Goal: Task Accomplishment & Management: Manage account settings

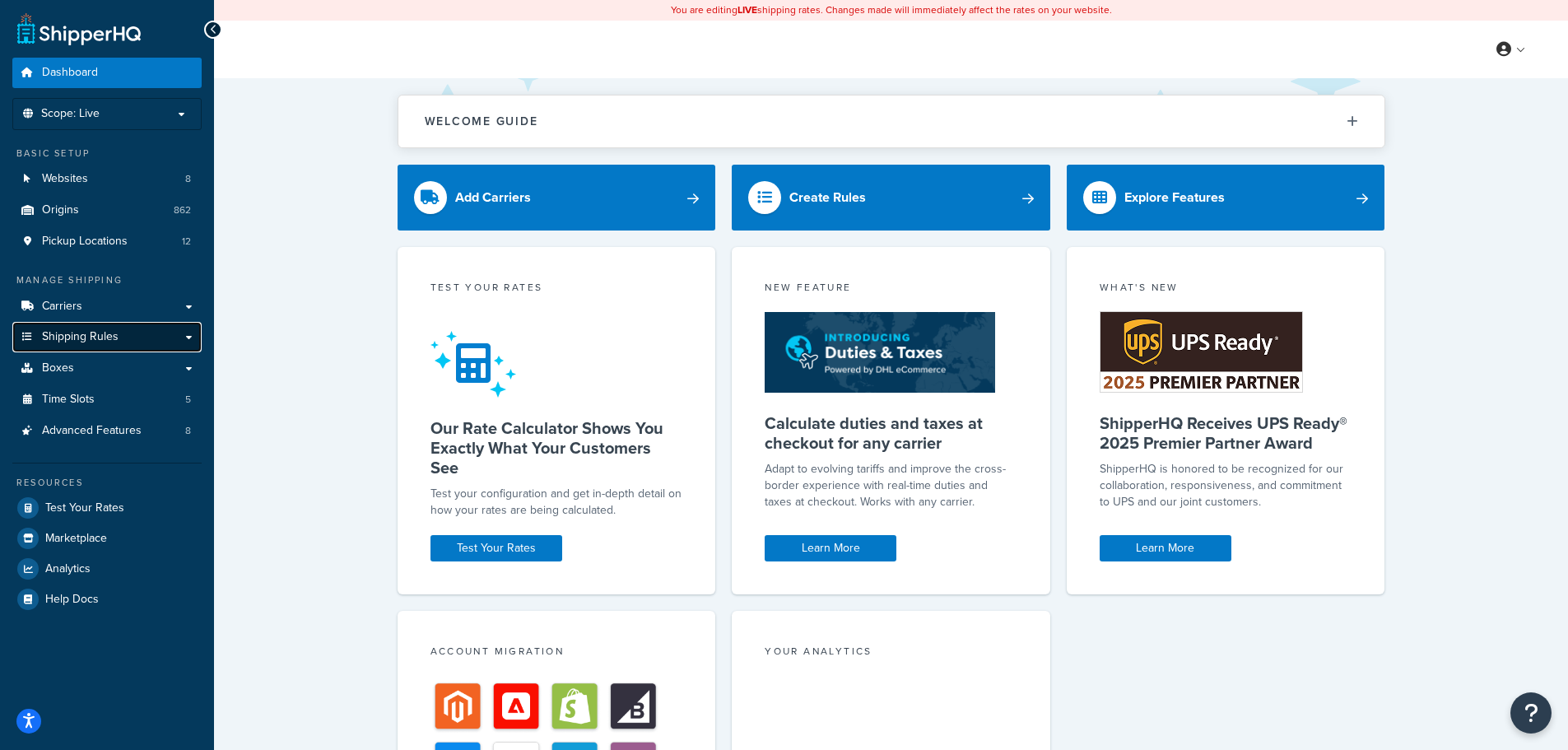
click at [76, 340] on span "Shipping Rules" at bounding box center [80, 336] width 76 height 14
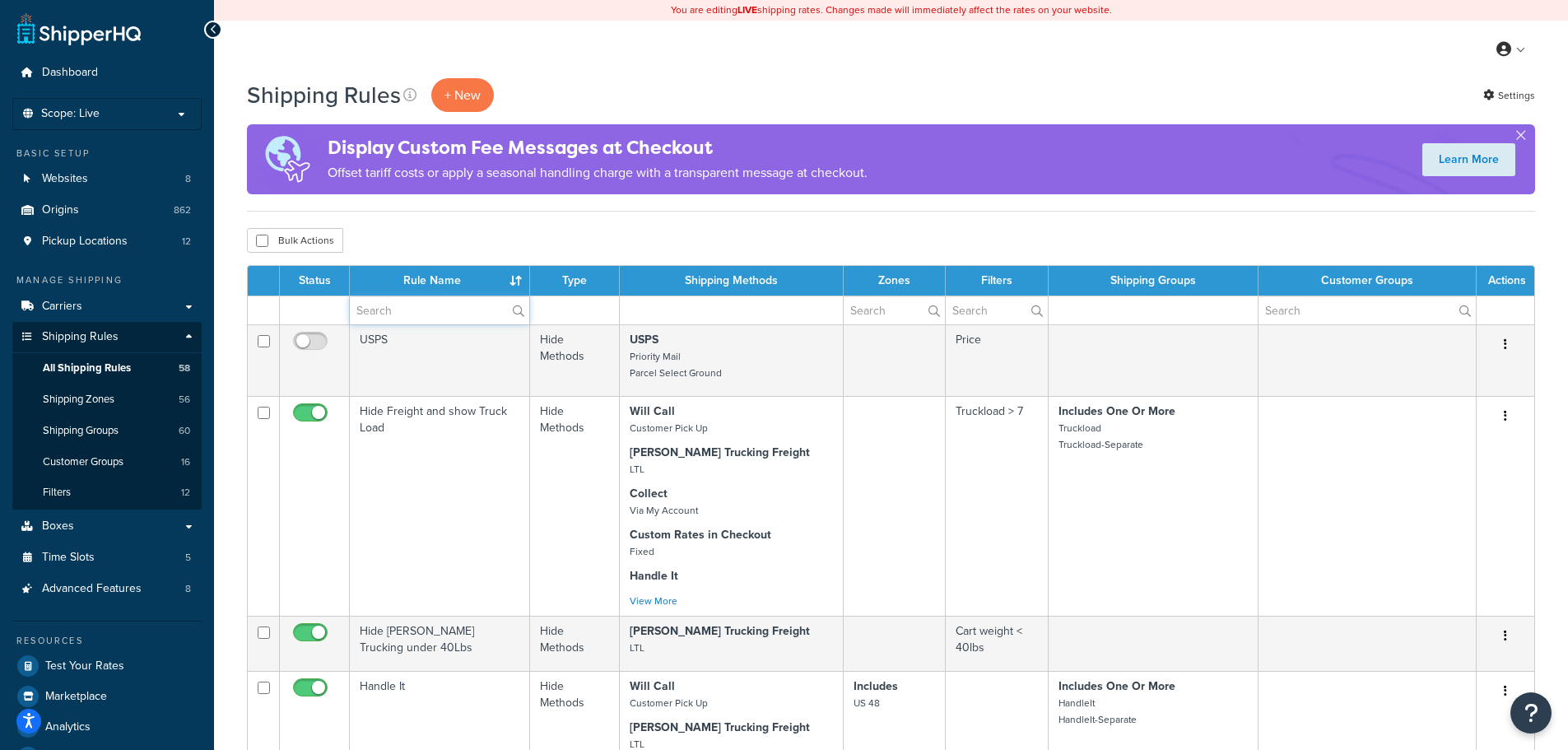
click at [381, 311] on input "text" at bounding box center [440, 310] width 179 height 28
click at [367, 314] on input "sh" at bounding box center [440, 310] width 179 height 28
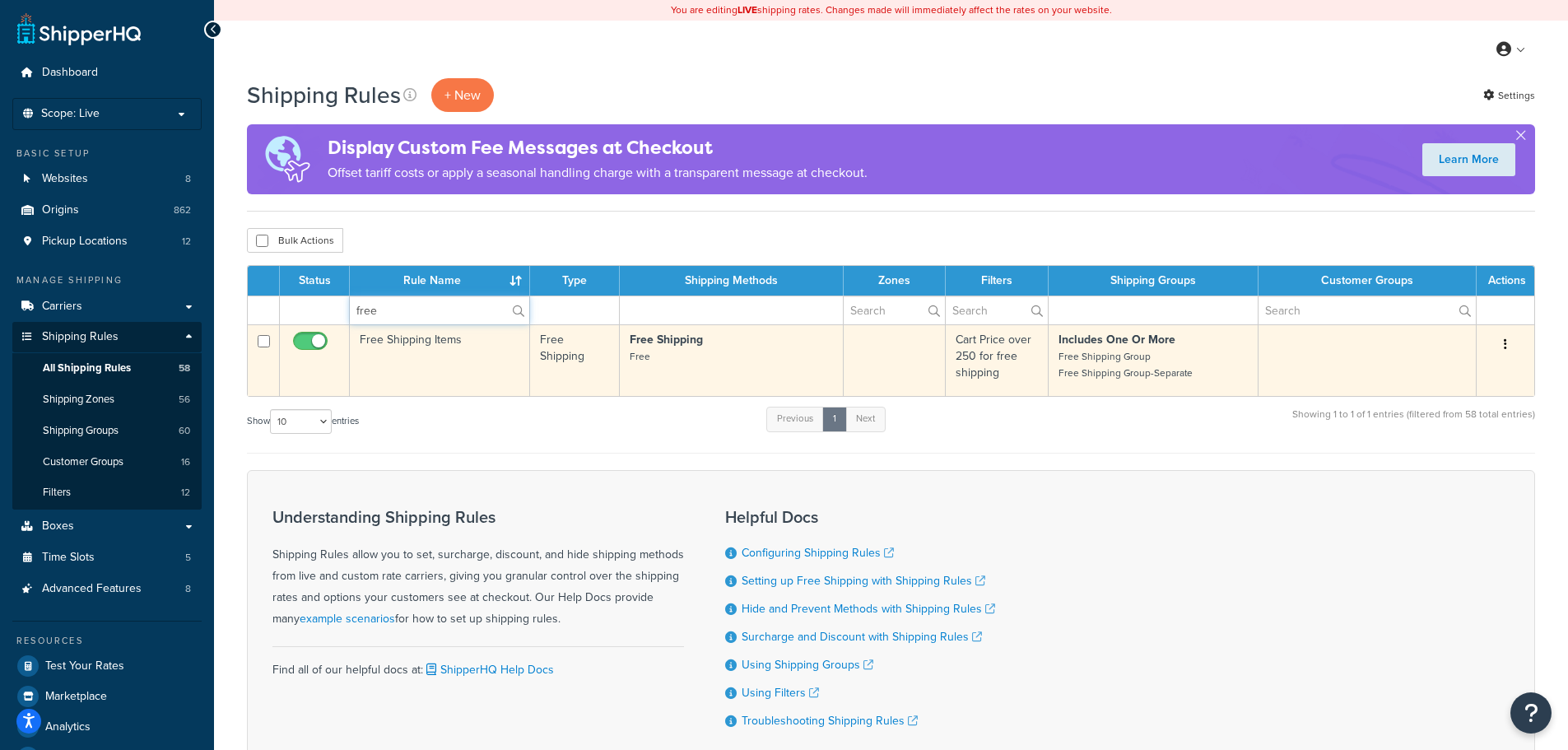
type input "free"
click at [398, 351] on td "Free Shipping Items" at bounding box center [440, 360] width 180 height 72
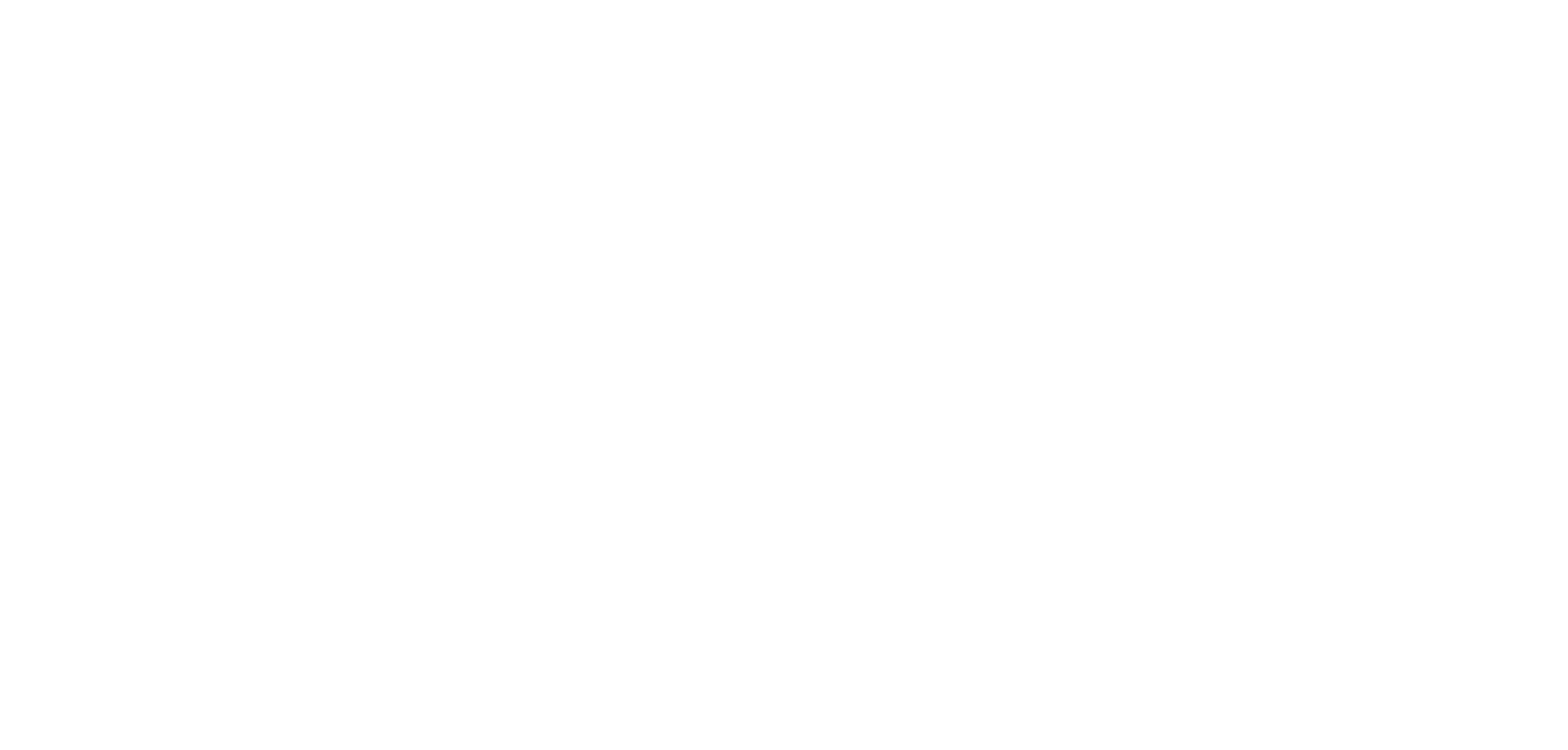
select select "OVERRIDE"
select select "SHIPPING_GROUP"
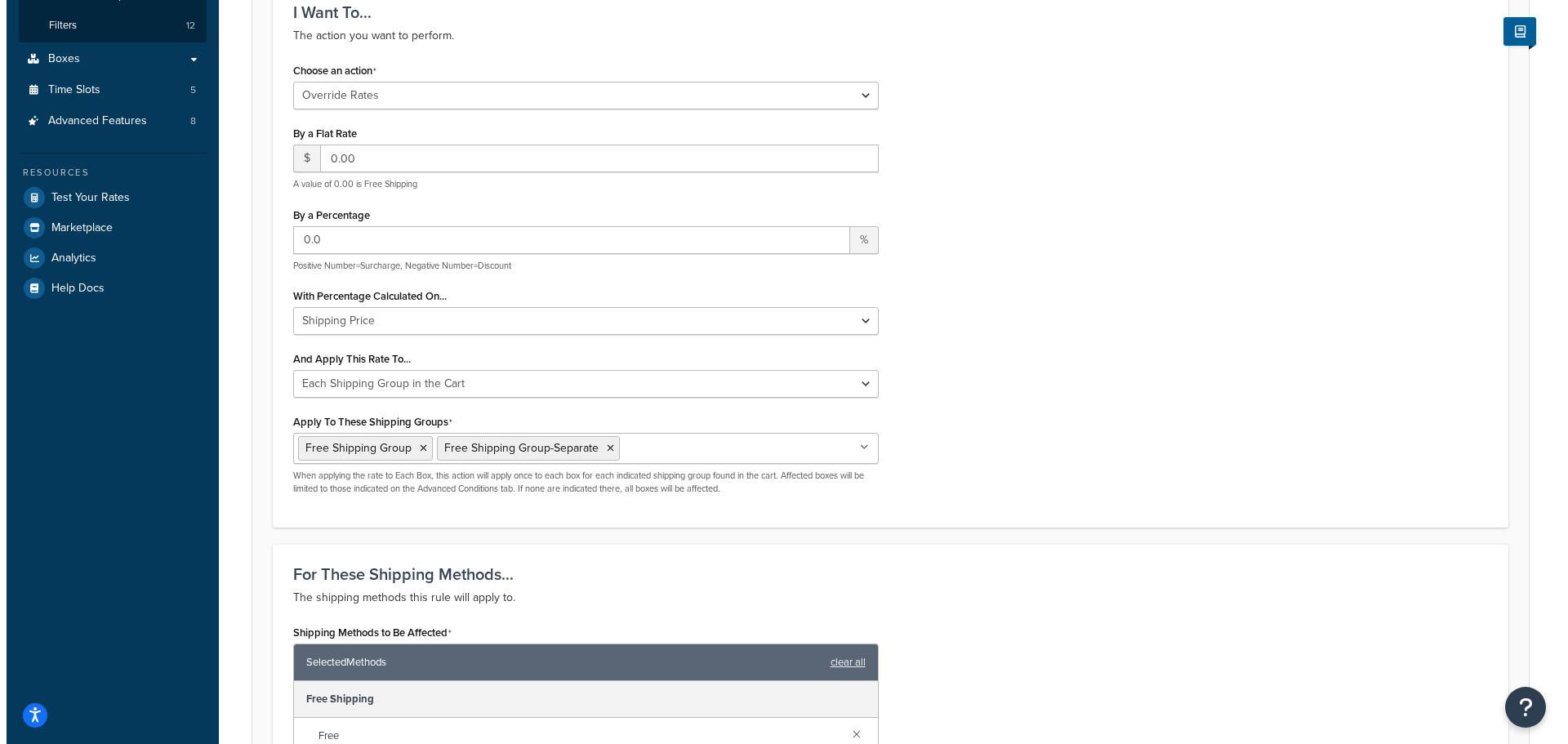
scroll to position [653, 0]
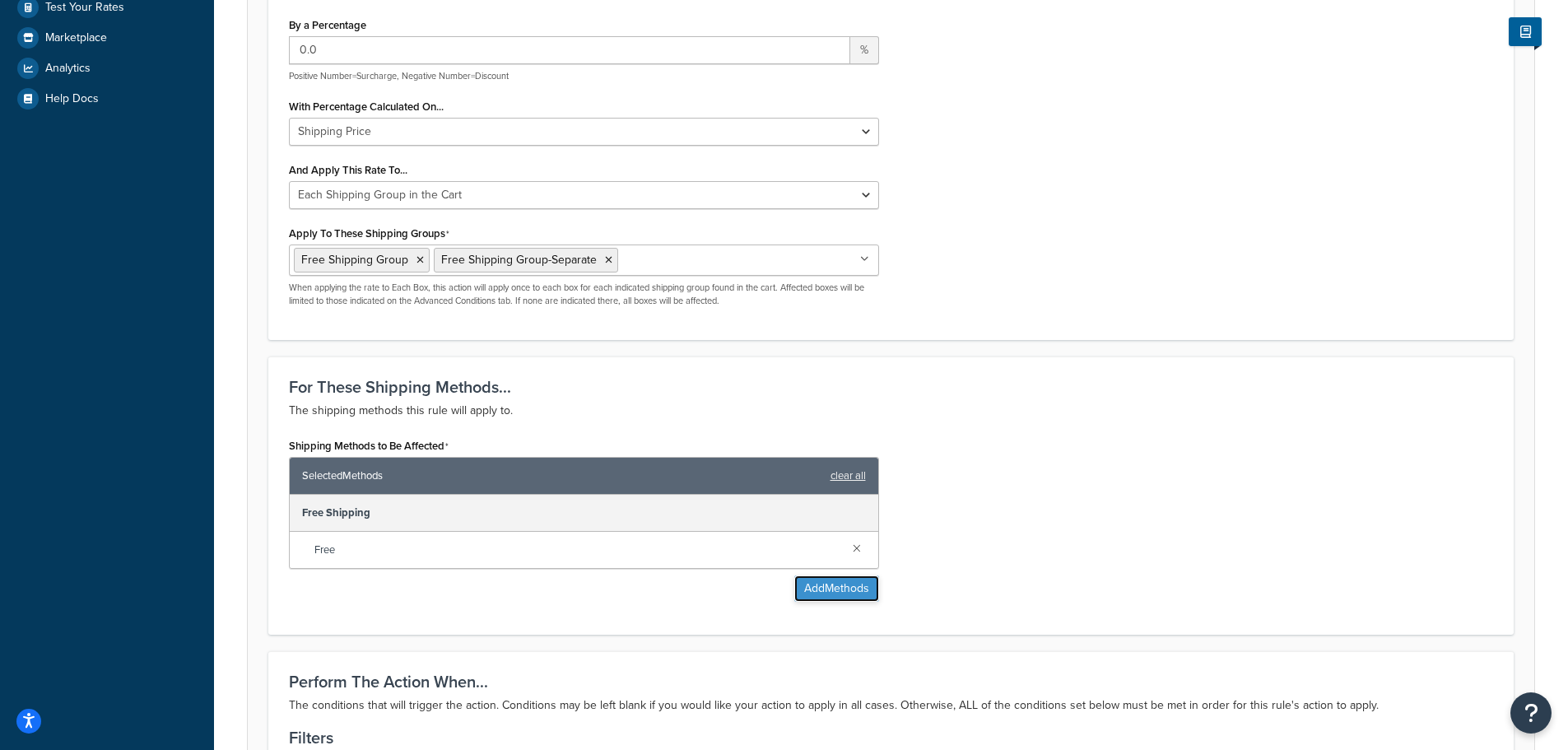
click at [843, 586] on button "Add Methods" at bounding box center [836, 588] width 85 height 26
type input "Free Shipping for Select Temp Control and spill Products.Anns 2/1/21"
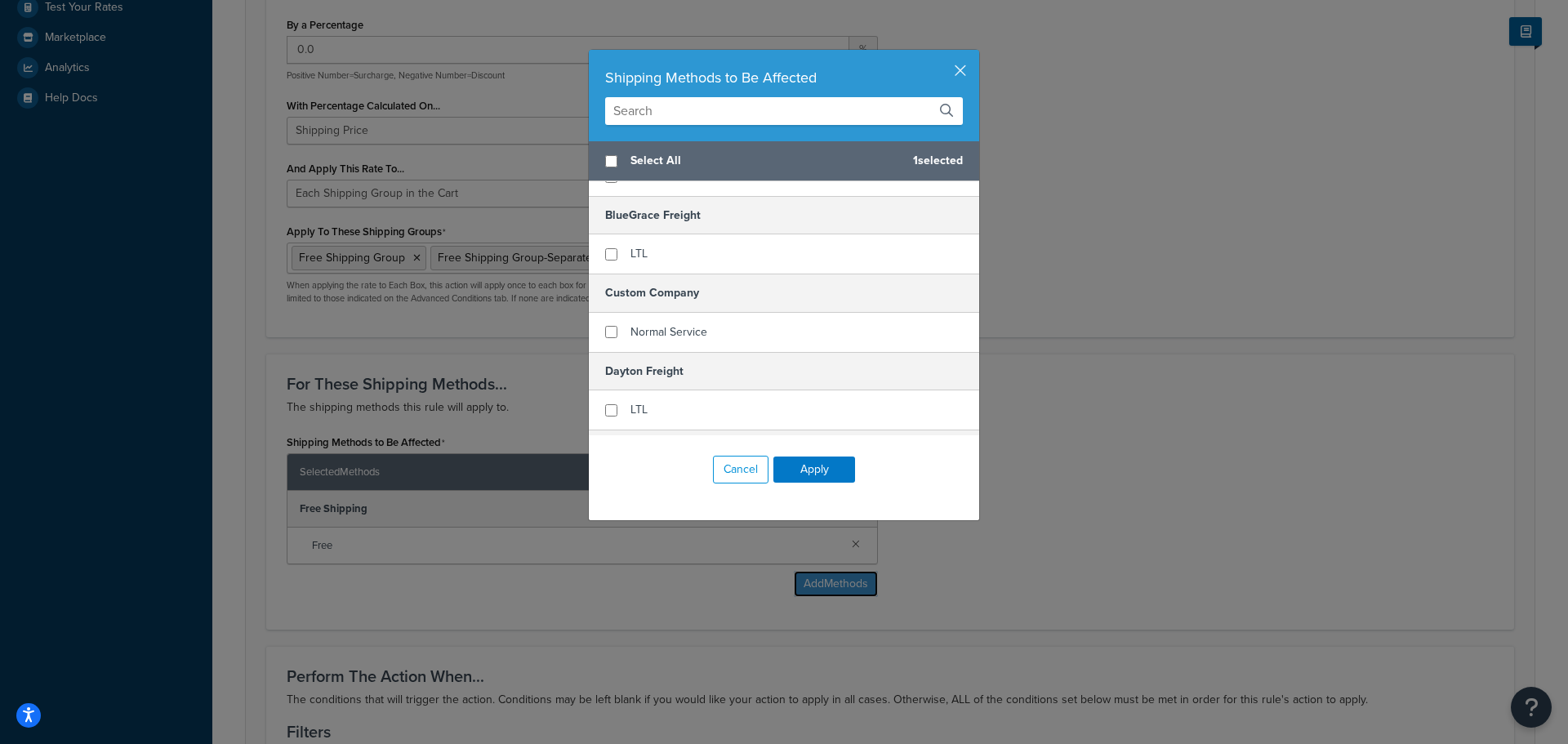
scroll to position [1388, 0]
click at [707, 115] on input "text" at bounding box center [784, 110] width 358 height 27
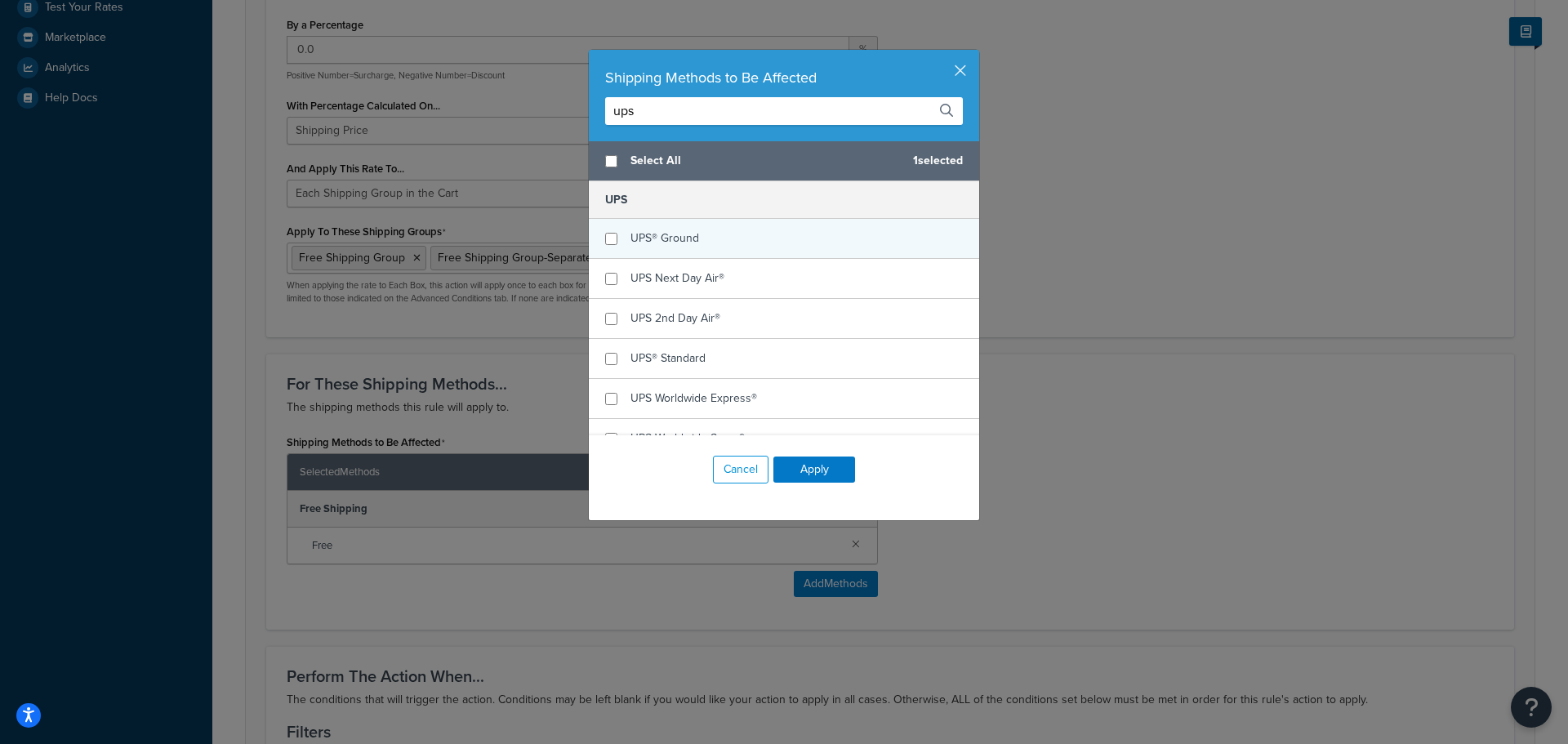
scroll to position [101, 0]
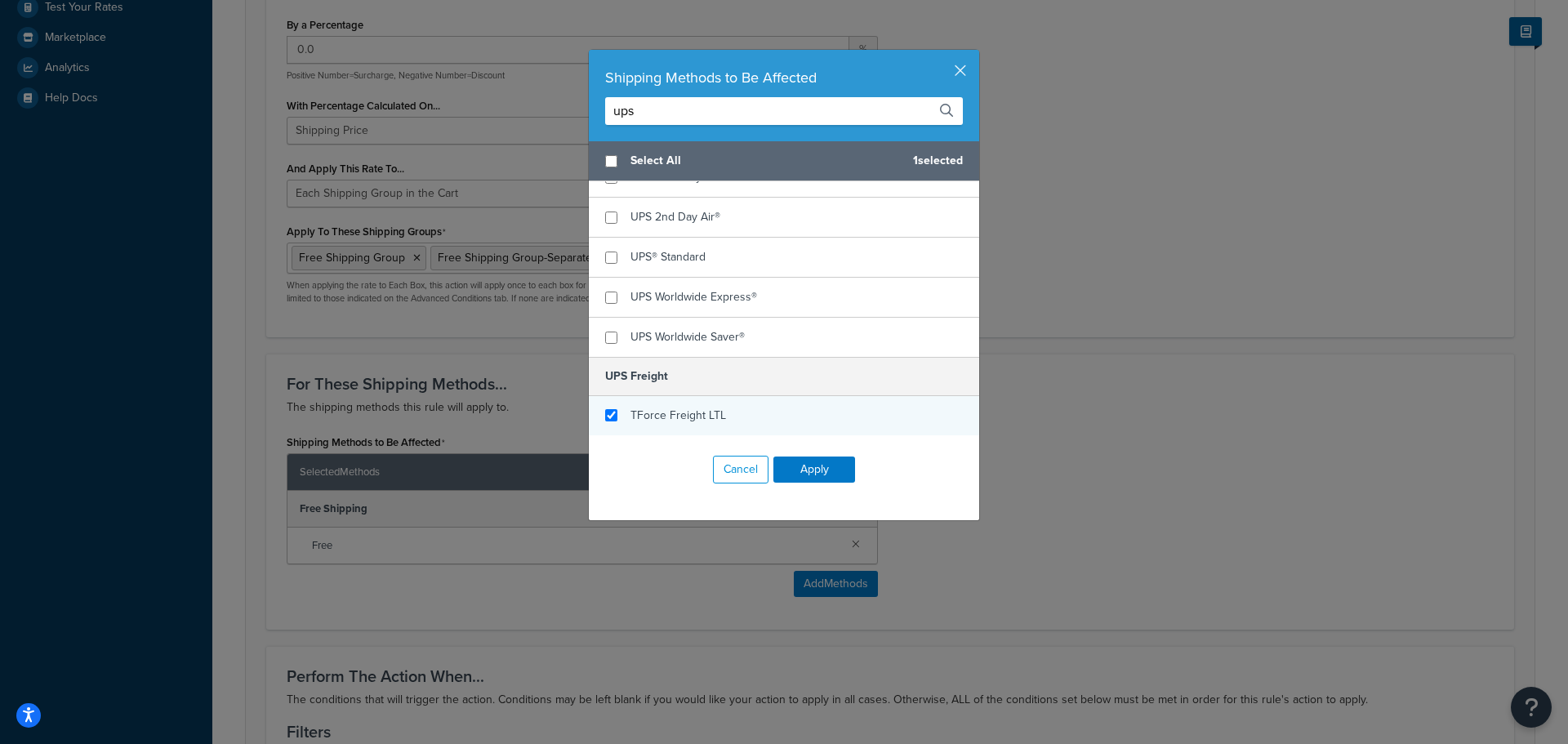
type input "ups"
click at [605, 415] on input "checkbox" at bounding box center [611, 415] width 12 height 12
checkbox input "true"
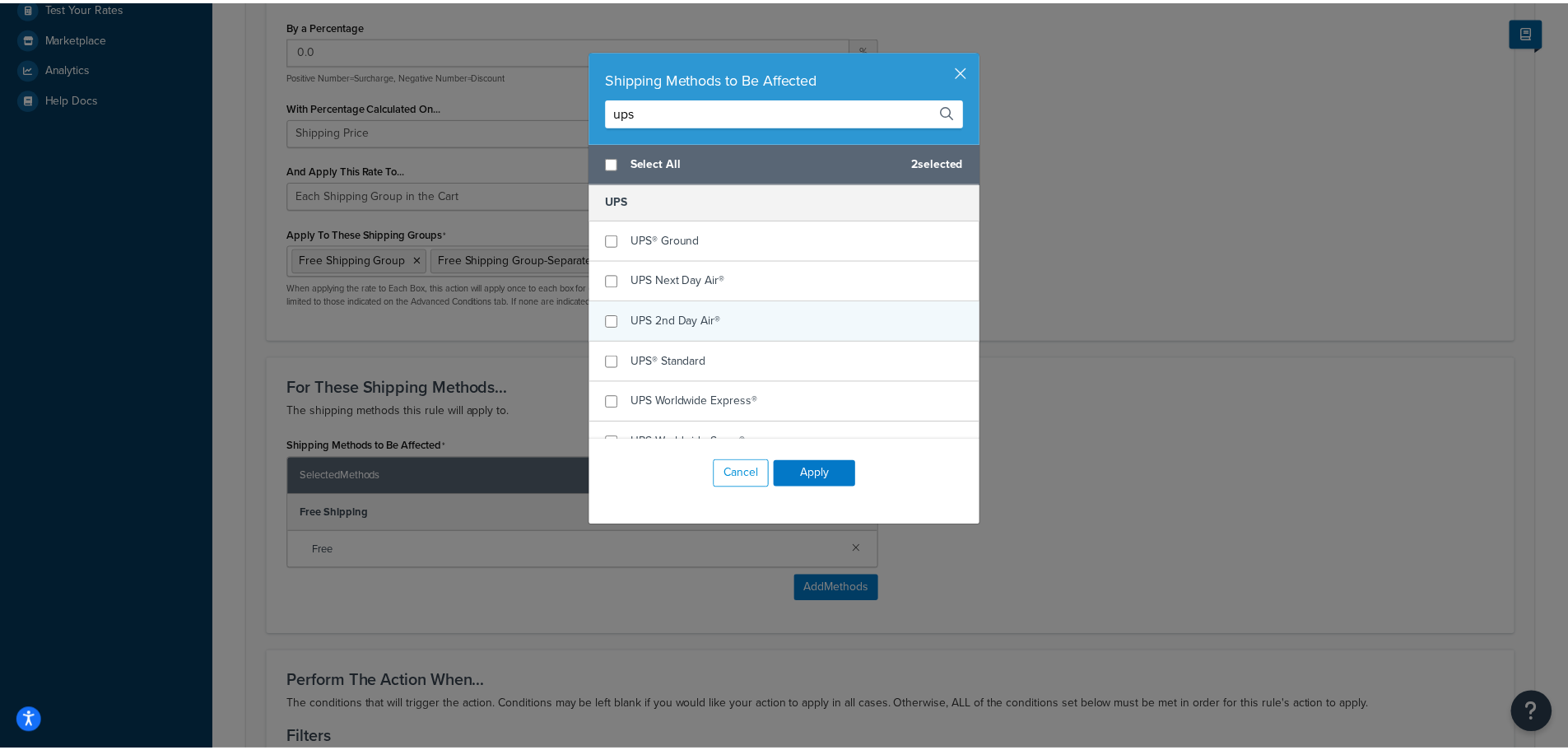
scroll to position [0, 0]
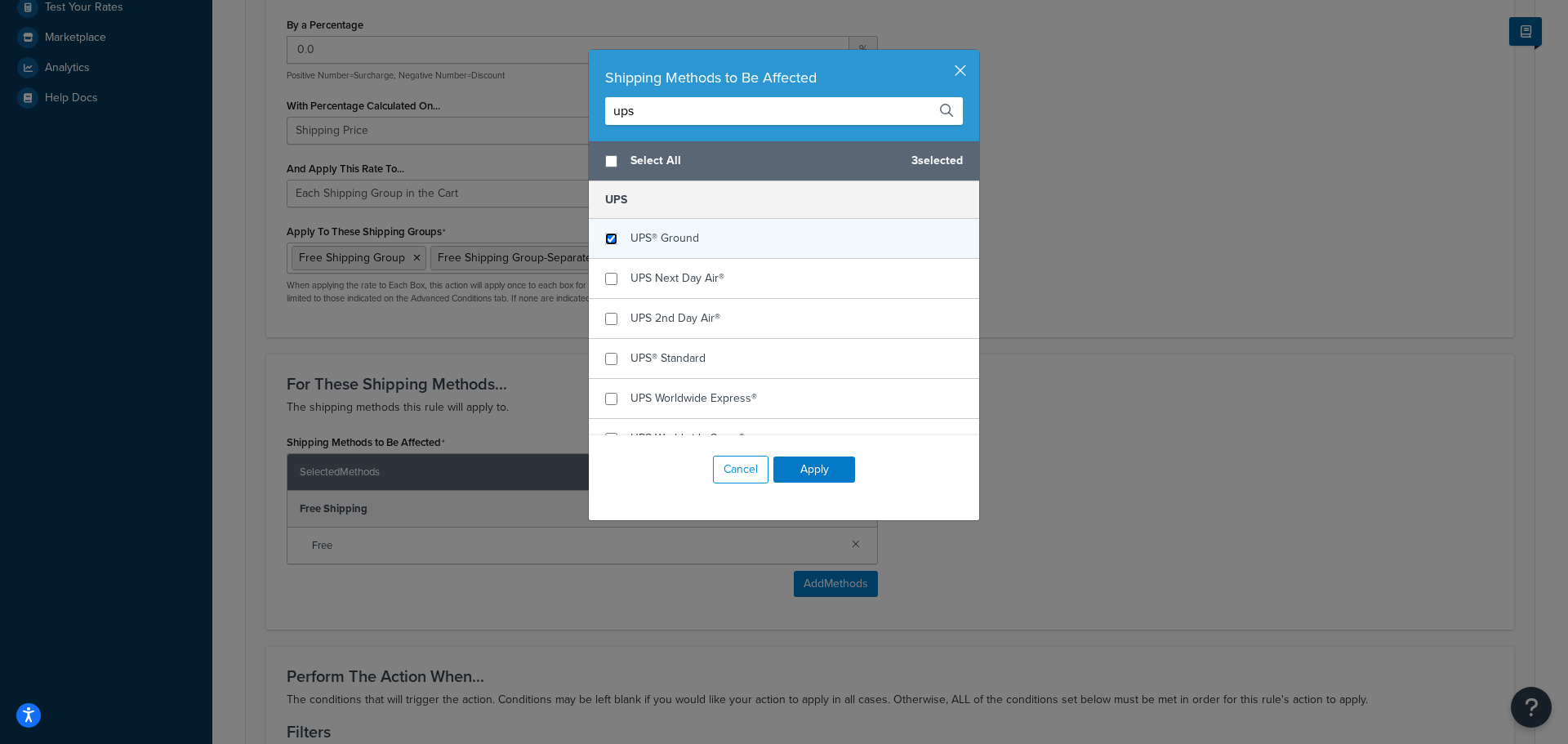
click at [605, 240] on input "checkbox" at bounding box center [611, 238] width 12 height 12
checkbox input "true"
click at [795, 463] on button "Apply" at bounding box center [814, 469] width 81 height 26
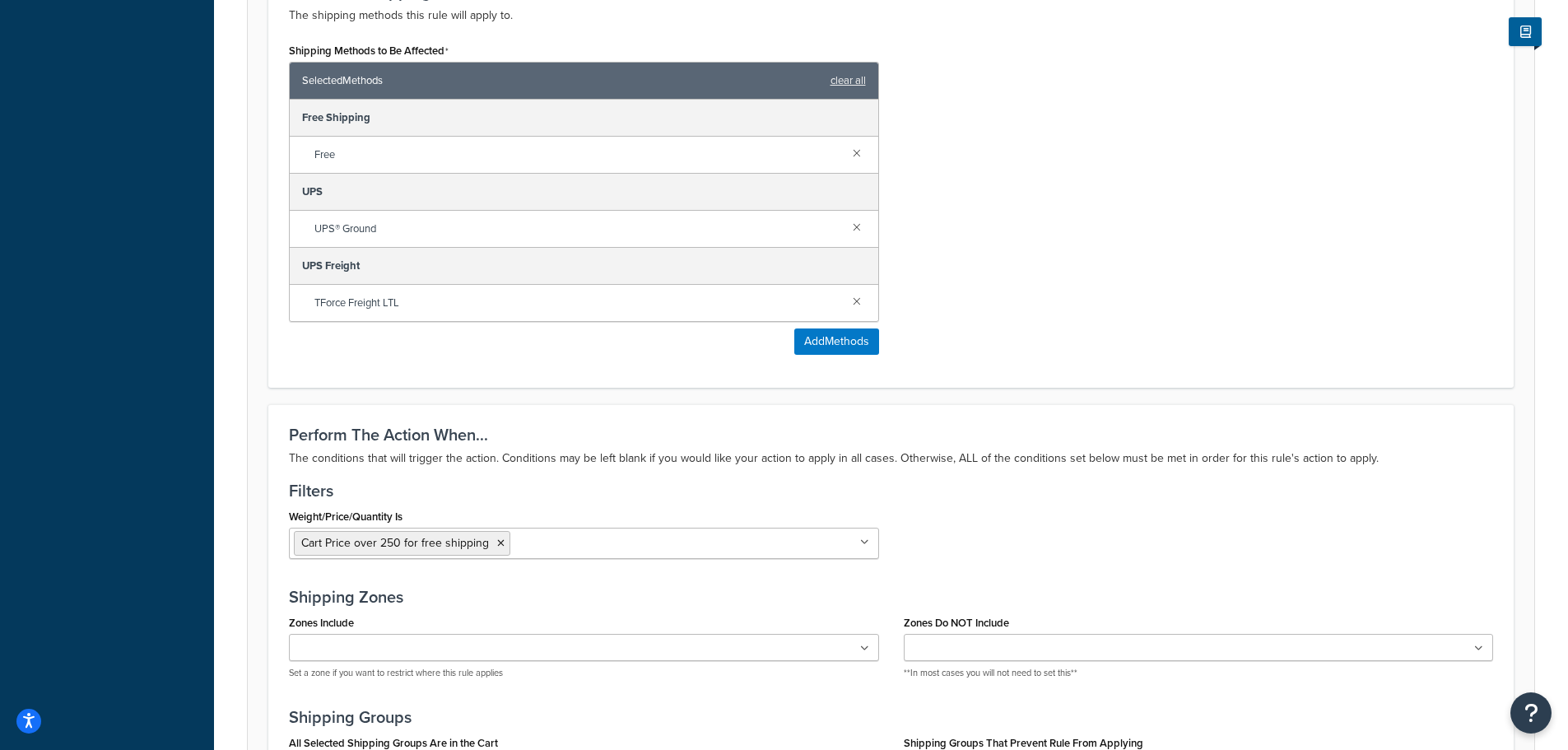
scroll to position [1400, 0]
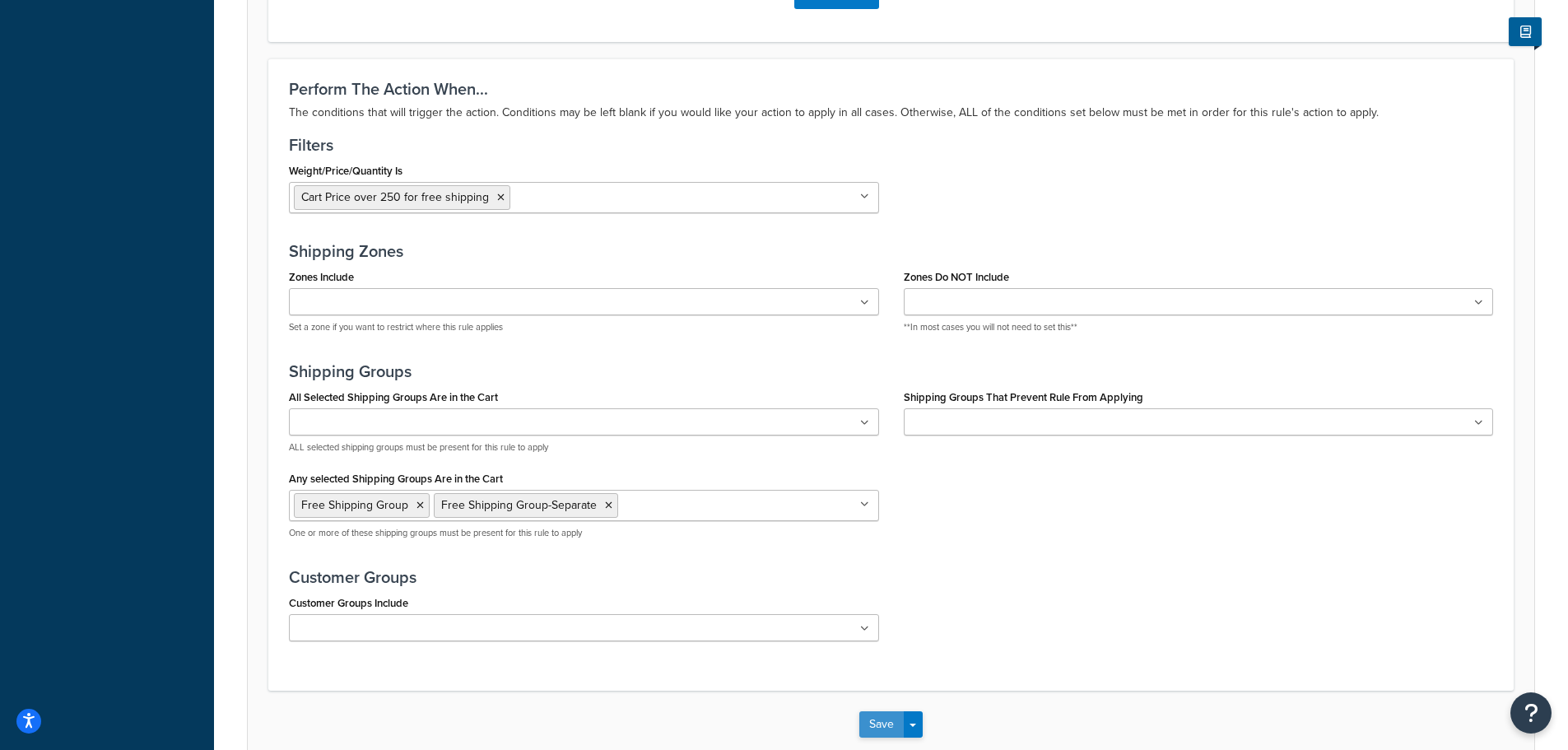
click at [887, 735] on button "Save" at bounding box center [882, 724] width 44 height 26
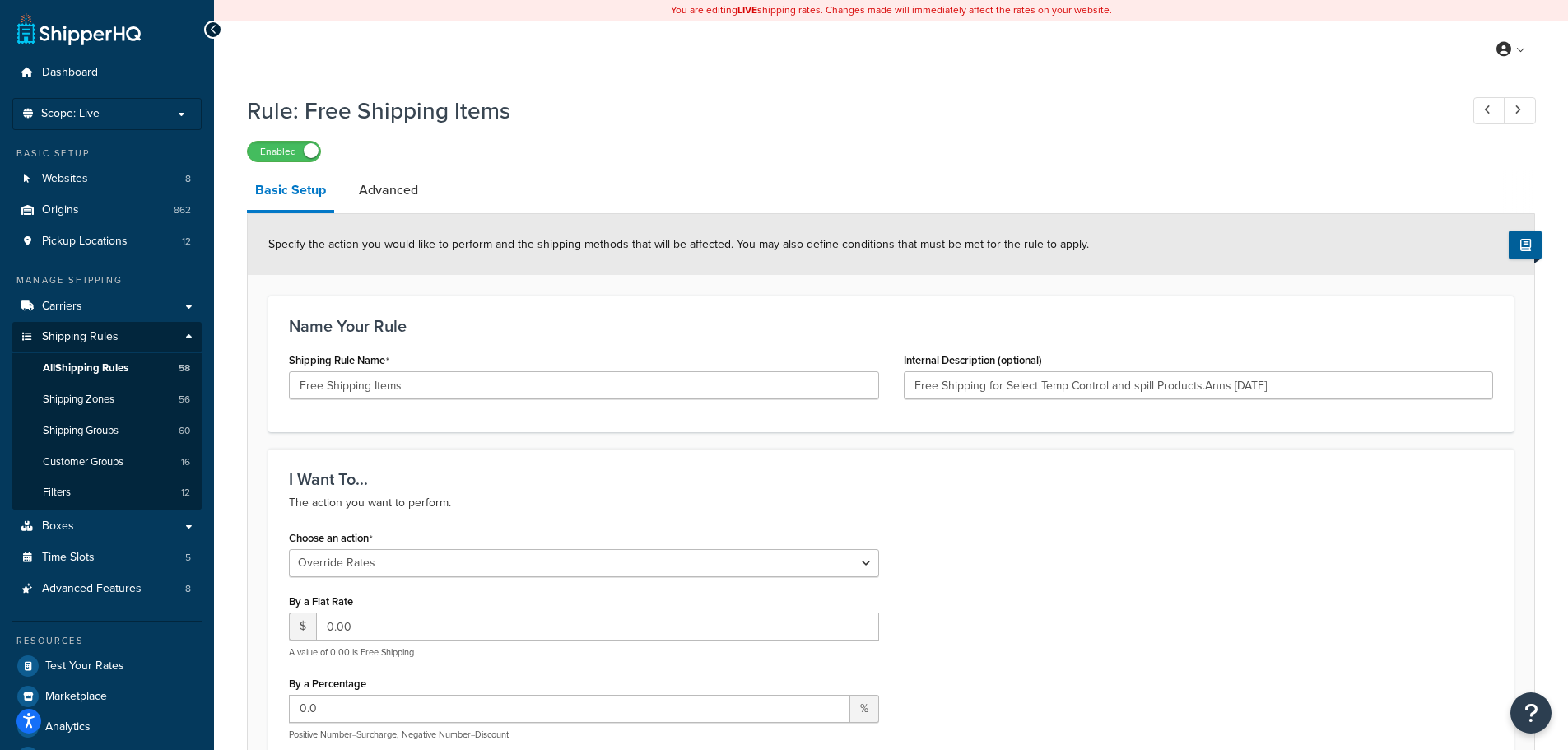
type input "Free Shipping for Select Temp Control and spill Products.Anns 2/1/21"
